Goal: Find specific page/section: Find specific page/section

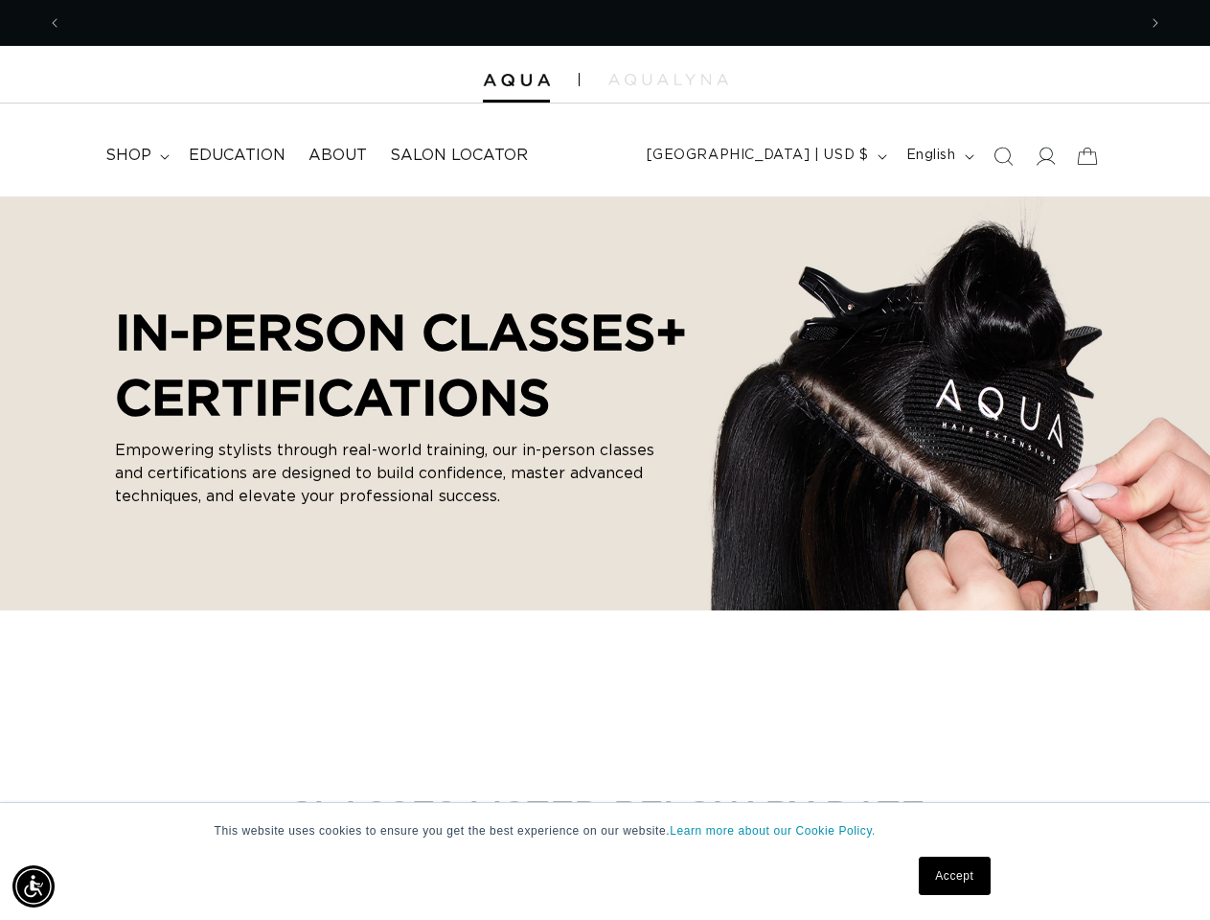
scroll to position [0, 1074]
click at [605, 460] on p "Empowering stylists through real-world training, our in-person classes and cert…" at bounding box center [393, 473] width 556 height 69
click at [34, 887] on img "Accessibility Menu" at bounding box center [33, 886] width 42 height 42
